Goal: Use online tool/utility: Utilize a website feature to perform a specific function

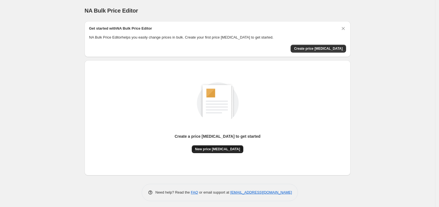
click at [223, 151] on button "New price [MEDICAL_DATA]" at bounding box center [218, 149] width 52 height 8
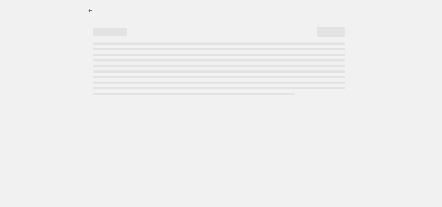
select select "percentage"
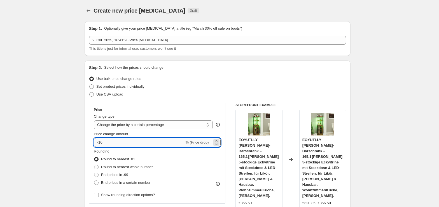
click at [141, 142] on input "-10" at bounding box center [139, 142] width 90 height 9
type input "-1"
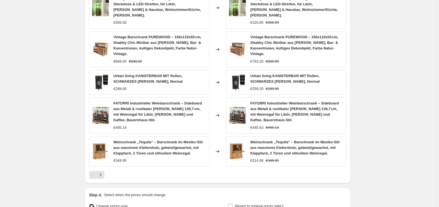
scroll to position [390, 0]
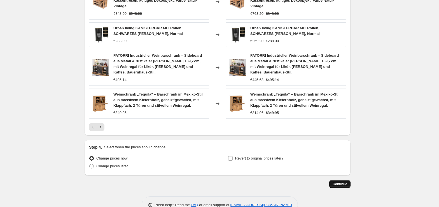
type input "-35"
click at [345, 182] on span "Continue" at bounding box center [339, 184] width 15 height 4
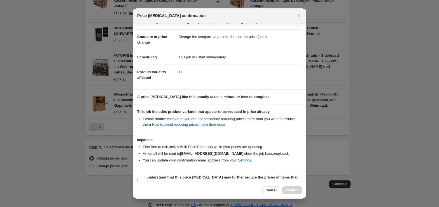
scroll to position [29, 0]
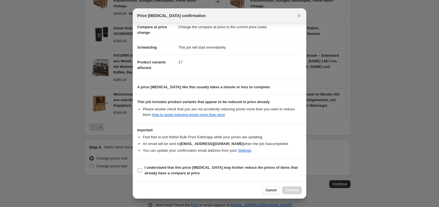
click at [183, 177] on label "I understand that this price [MEDICAL_DATA] may further reduce the prices of it…" at bounding box center [219, 170] width 164 height 13
click at [142, 173] on input "I understand that this price [MEDICAL_DATA] may further reduce the prices of it…" at bounding box center [139, 170] width 4 height 4
checkbox input "true"
click at [285, 192] on button "Confirm" at bounding box center [292, 191] width 20 height 8
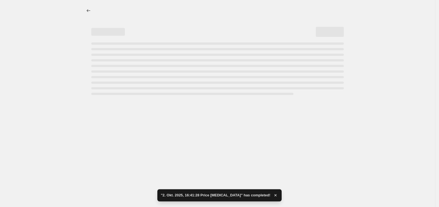
select select "percentage"
